Goal: Transaction & Acquisition: Purchase product/service

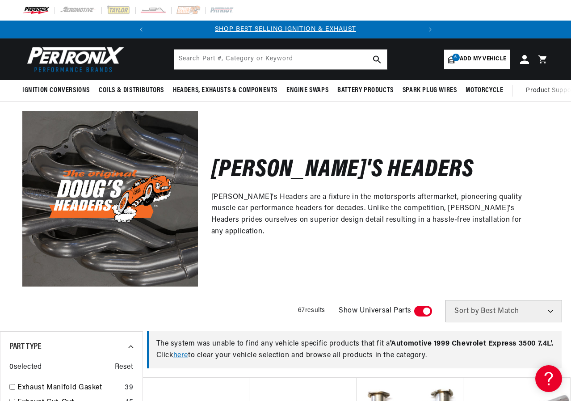
click at [480, 63] on span "Add my vehicle" at bounding box center [482, 59] width 46 height 8
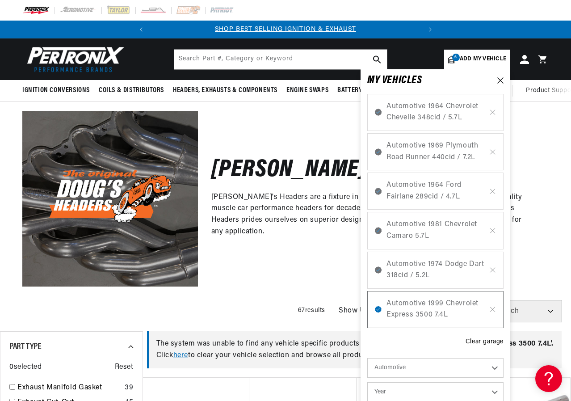
click at [486, 109] on div "Automotive 1964 Chevrolet Chevelle 348cid / 5.7L" at bounding box center [435, 112] width 136 height 37
click at [493, 112] on icon at bounding box center [492, 112] width 4 height 4
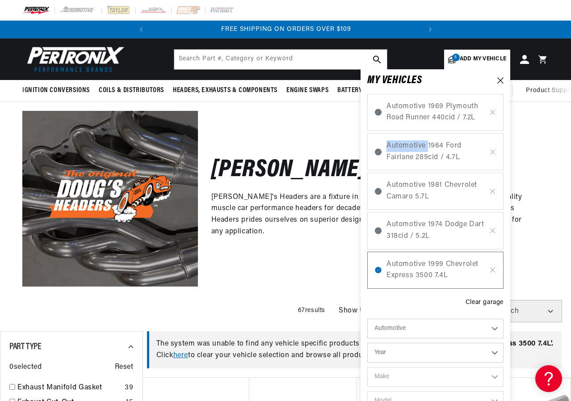
click at [493, 112] on icon at bounding box center [492, 112] width 4 height 4
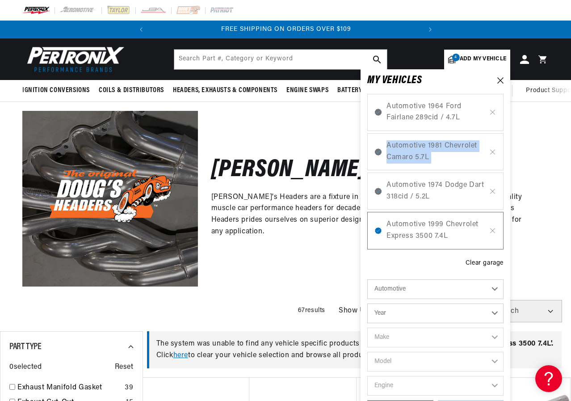
click at [493, 112] on icon at bounding box center [492, 112] width 4 height 4
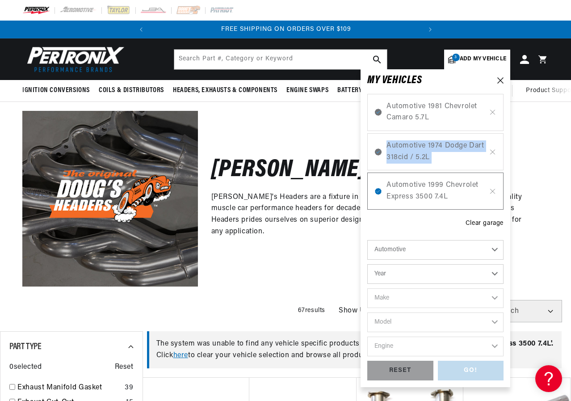
click at [493, 112] on icon at bounding box center [492, 112] width 4 height 4
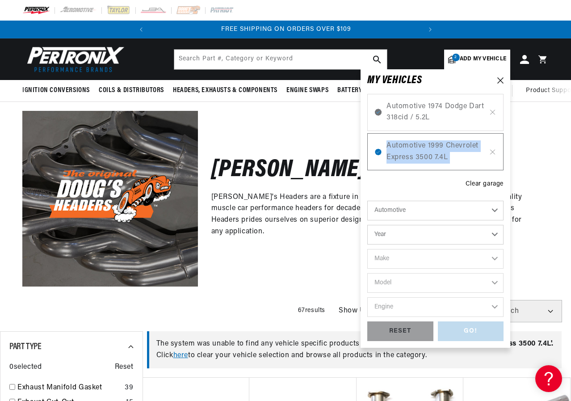
click at [492, 112] on icon at bounding box center [492, 112] width 8 height 7
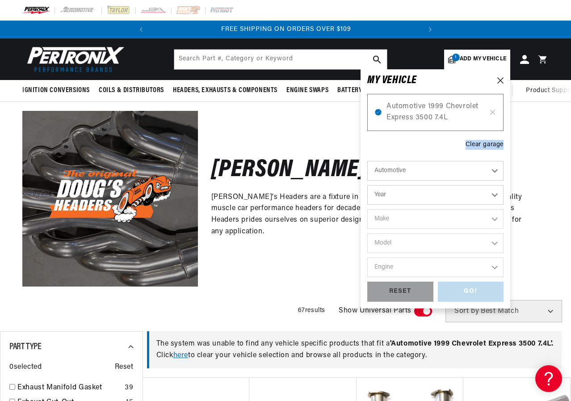
click at [492, 112] on icon at bounding box center [492, 112] width 8 height 7
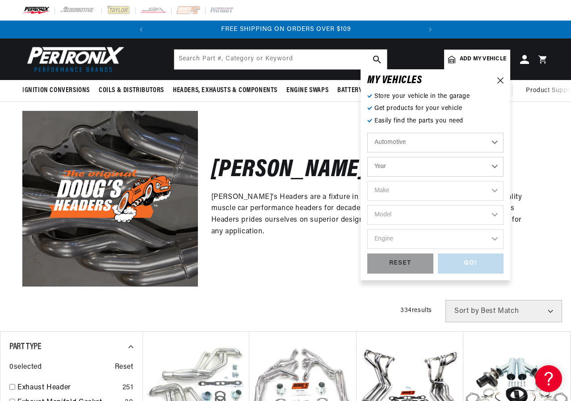
click at [463, 135] on select "Automotive Agricultural Industrial Marine Motorcycle" at bounding box center [435, 143] width 136 height 20
click at [367, 133] on select "Automotive Agricultural Industrial Marine Motorcycle" at bounding box center [435, 143] width 136 height 20
click at [443, 168] on select "Year [DATE] 2025 2024 2023 2022 2021 2020 2019 2018 2017 2016 2015 2014 2013 20…" at bounding box center [435, 167] width 136 height 20
select select "1980"
click at [367, 157] on select "Year [DATE] 2025 2024 2023 2022 2021 2020 2019 2018 2017 2016 2015 2014 2013 20…" at bounding box center [435, 167] width 136 height 20
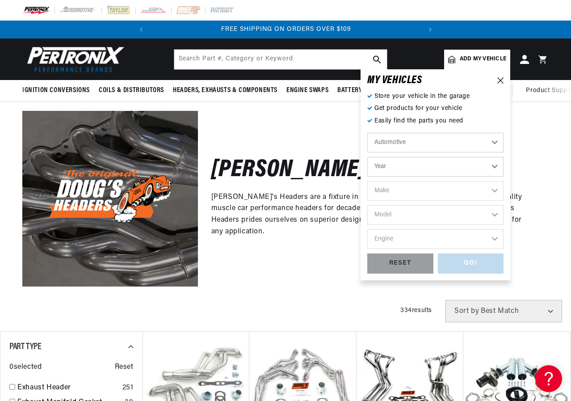
select select "1980"
click at [415, 201] on div "Automotive Agricultural Industrial Marine Motorcycle 2026 2025 2024 2023 2022 2…" at bounding box center [435, 193] width 136 height 121
click at [414, 195] on select "Make Alfa Romeo American Motors Audi Avanti Buick Cadillac Checker Chevrolet Ch…" at bounding box center [435, 191] width 136 height 20
select select "Chevrolet"
click at [367, 181] on select "Make Alfa Romeo American Motors Audi Avanti Buick Cadillac Checker Chevrolet Ch…" at bounding box center [435, 191] width 136 height 20
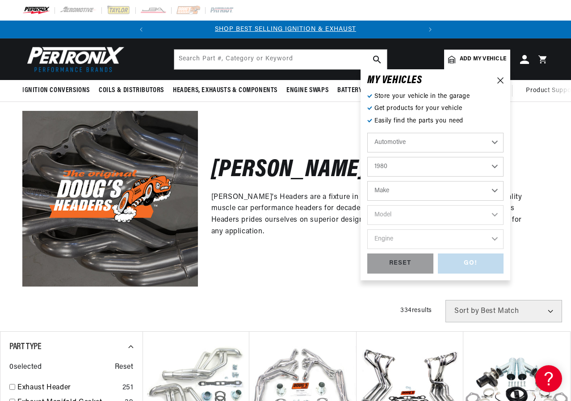
select select "Chevrolet"
click at [420, 227] on div "Automotive Agricultural Industrial Marine Motorcycle 2026 2025 2024 2023 2022 2…" at bounding box center [435, 193] width 136 height 121
click at [422, 213] on select "Model B60 C10 C10 Suburban C20 C20 Suburban C30 C60 C70 [GEOGRAPHIC_DATA] Capri…" at bounding box center [435, 215] width 136 height 20
select select "[PERSON_NAME]"
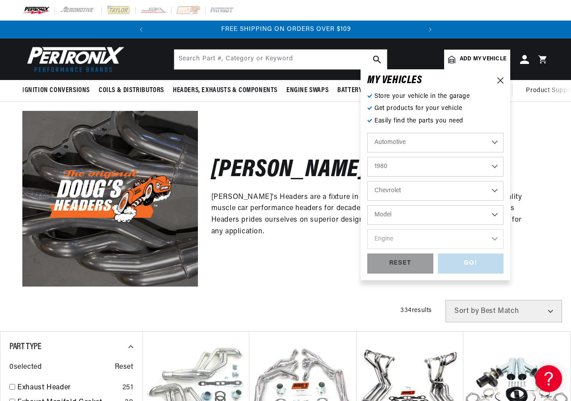
click at [367, 205] on select "Model B60 C10 C10 Suburban C20 C20 Suburban C30 C60 C70 [GEOGRAPHIC_DATA] Capri…" at bounding box center [435, 215] width 136 height 20
select select "[PERSON_NAME]"
click at [437, 238] on select "Engine 3.8L 4.4L 5.0L 5.7L 6.6L 7.4L" at bounding box center [435, 239] width 136 height 20
select select "5.7L"
click at [367, 229] on select "Engine 3.8L 4.4L 5.0L 5.7L 6.6L 7.4L" at bounding box center [435, 239] width 136 height 20
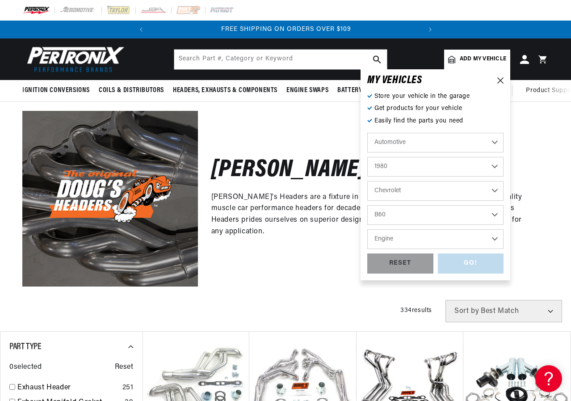
select select "5.7L"
click at [461, 238] on select "3.8L 4.4L 5.0L 5.7L 6.6L 7.4L" at bounding box center [435, 239] width 136 height 20
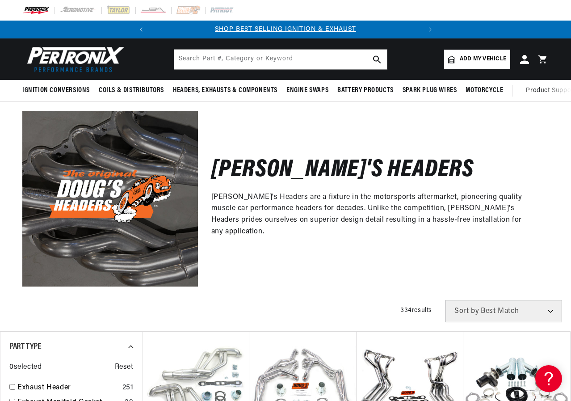
click at [284, 286] on div "[PERSON_NAME]'s Headers [PERSON_NAME]'s Headers are a fixture in the motorsport…" at bounding box center [373, 198] width 351 height 175
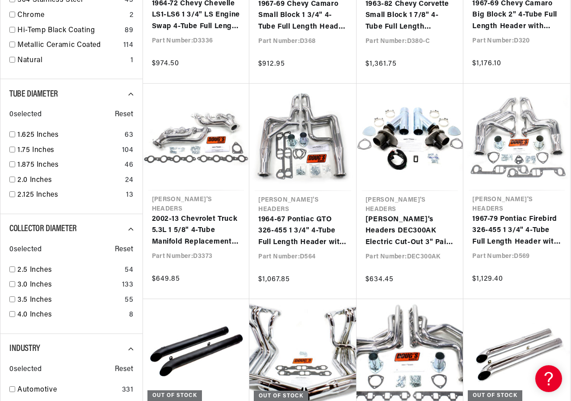
scroll to position [0, 271]
